Goal: Transaction & Acquisition: Subscribe to service/newsletter

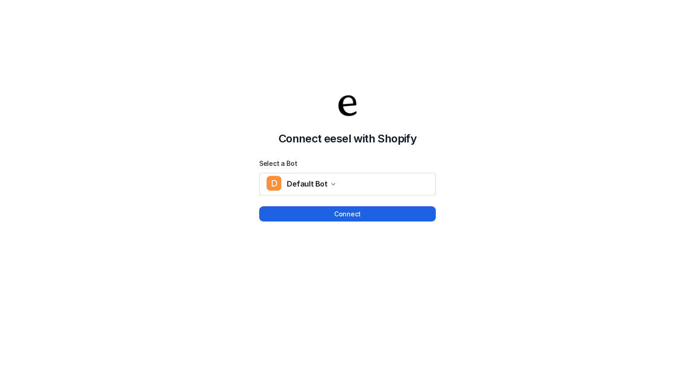
click at [293, 207] on button "Connect" at bounding box center [347, 213] width 176 height 15
click at [301, 214] on button "Connect" at bounding box center [347, 213] width 176 height 15
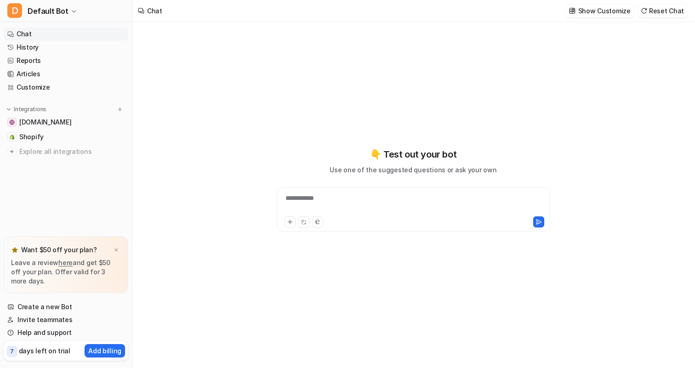
type textarea "**********"
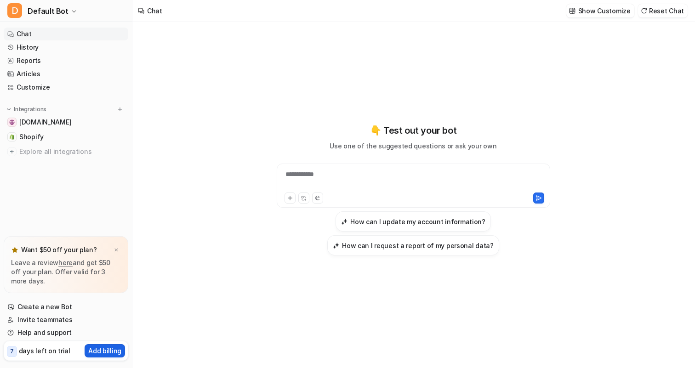
click at [113, 349] on p "Add billing" at bounding box center [104, 351] width 33 height 10
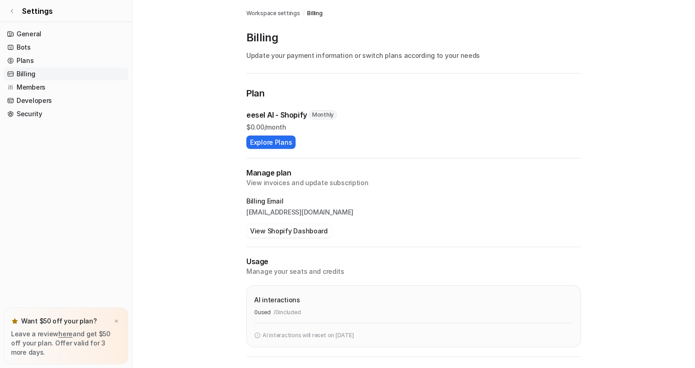
click at [267, 149] on div "Plan eesel AI - Shopify Monthly $ 0.00/month Explore Plans Manage plan View inv…" at bounding box center [413, 255] width 334 height 338
click at [268, 143] on button "Explore Plans" at bounding box center [270, 142] width 49 height 13
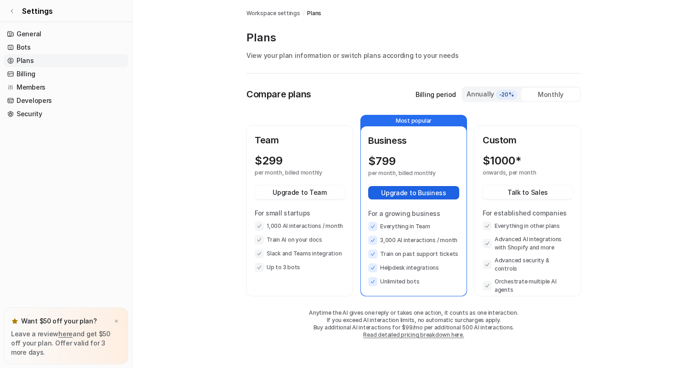
click at [422, 189] on button "Upgrade to Business" at bounding box center [413, 192] width 91 height 13
